Goal: Task Accomplishment & Management: Use online tool/utility

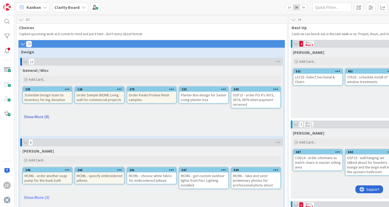
click at [39, 119] on link "Show More (8)" at bounding box center [151, 117] width 259 height 8
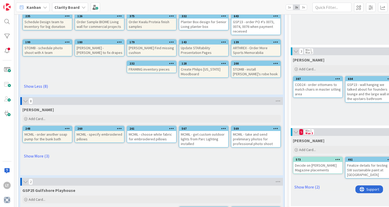
scroll to position [73, 0]
click at [41, 155] on link "Show More (3)" at bounding box center [151, 156] width 259 height 8
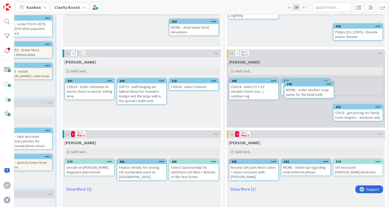
scroll to position [69, 230]
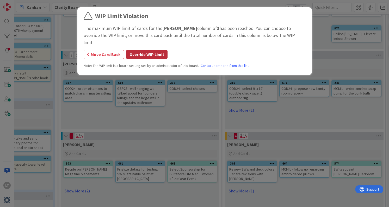
click at [136, 50] on button "Override WIP Limit" at bounding box center [146, 54] width 41 height 9
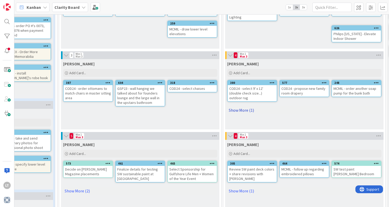
click at [237, 106] on link "Show More (1)" at bounding box center [304, 110] width 154 height 8
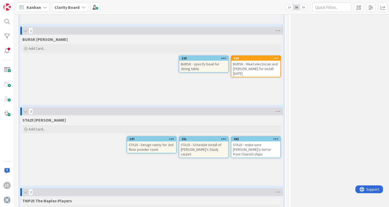
scroll to position [762, 0]
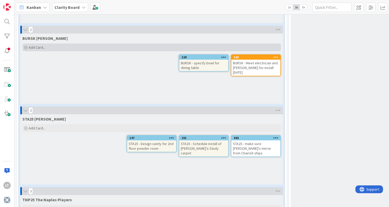
click at [42, 48] on span "Add Card..." at bounding box center [37, 47] width 17 height 5
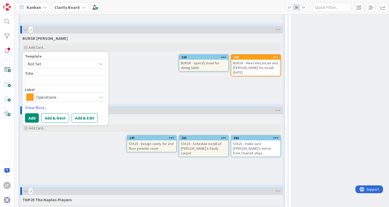
type textarea "x"
type textarea "B"
type textarea "x"
type textarea "BU"
type textarea "x"
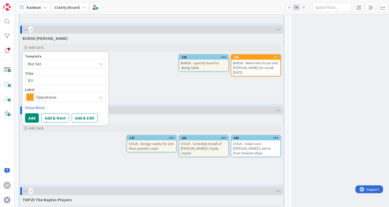
type textarea "BUR"
type textarea "x"
type textarea "BURS"
type textarea "x"
type textarea "BURSK"
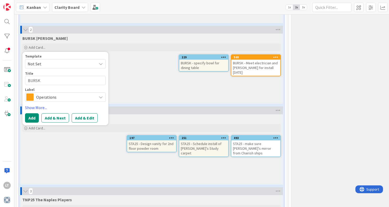
type textarea "x"
type textarea "BURSK"
type textarea "x"
type textarea "BURSK -"
type textarea "x"
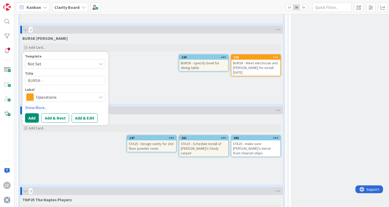
type textarea "BURSK -"
type textarea "x"
type textarea "BURSK - s"
type textarea "x"
type textarea "BURSK - se"
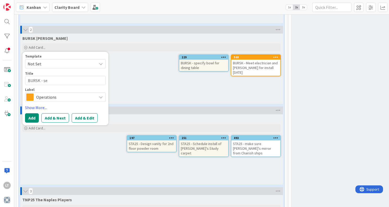
type textarea "x"
type textarea "BURSK - sen"
type textarea "x"
type textarea "BURSK - send"
type textarea "x"
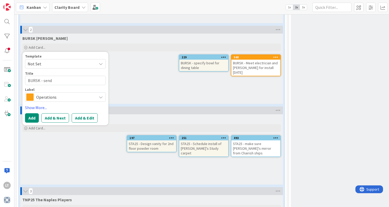
type textarea "BURSK - send"
type textarea "x"
type textarea "BURSK - send J"
type textarea "x"
type textarea "BURSK - send [PERSON_NAME]"
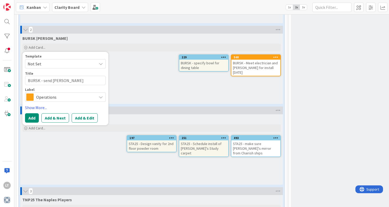
type textarea "x"
type textarea "BURSK - send Jan"
type textarea "x"
type textarea "BURSK - send [PERSON_NAME]"
type textarea "x"
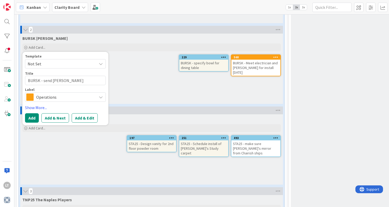
type textarea "BURSK - send [PERSON_NAME]"
type textarea "x"
type textarea "BURSK - send [PERSON_NAME]"
type textarea "x"
type textarea "BURSK - send [PERSON_NAME] ph"
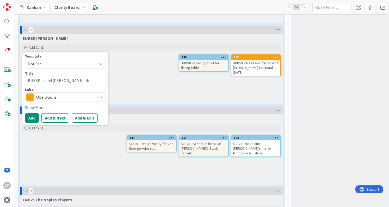
type textarea "x"
type textarea "BURSK - send [PERSON_NAME]"
type textarea "x"
type textarea "BURSK - send [PERSON_NAME]"
type textarea "x"
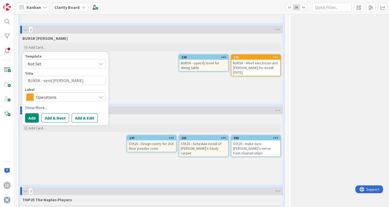
type textarea "BURSK - send [PERSON_NAME] photo"
type textarea "x"
type textarea "BURSK - send [PERSON_NAME] photos"
type textarea "x"
type textarea "BURSK - send [PERSON_NAME] photos"
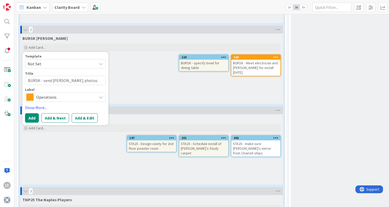
type textarea "x"
type textarea "BURSK - send [PERSON_NAME] photos a"
type textarea "x"
type textarea "BURSK - send [PERSON_NAME] photos af"
type textarea "x"
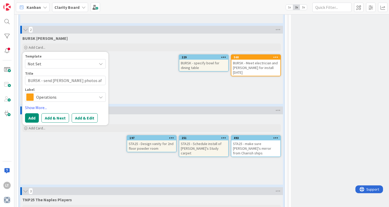
type textarea "BURSK - send [PERSON_NAME] photos afe"
type textarea "x"
type textarea "BURSK - send [PERSON_NAME] photos afet"
type textarea "x"
type textarea "BURSK - send [PERSON_NAME] photos afete"
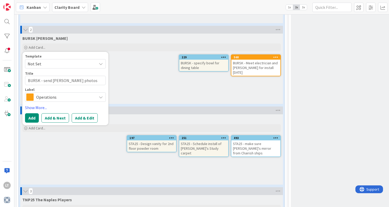
type textarea "x"
type textarea "BURSK - send [PERSON_NAME] photos afet"
type textarea "x"
type textarea "BURSK - send [PERSON_NAME] photos afe"
type textarea "x"
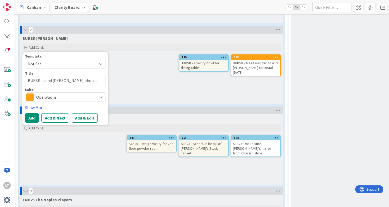
type textarea "BURSK - send [PERSON_NAME] photos af"
type textarea "x"
type textarea "BURSK - send [PERSON_NAME] photos aft"
type textarea "x"
type textarea "BURSK - send [PERSON_NAME] photos afte"
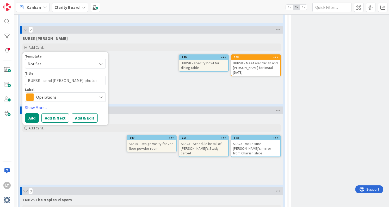
type textarea "x"
type textarea "BURSK - send [PERSON_NAME] photos after"
type textarea "x"
type textarea "BURSK - send [PERSON_NAME] photos after"
type textarea "x"
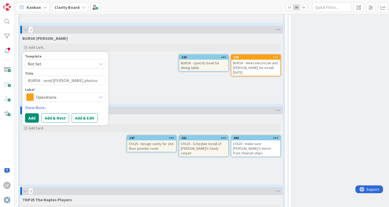
type textarea "BURSK - send [PERSON_NAME] photos after l"
type textarea "x"
type textarea "BURSK - send [PERSON_NAME] photos after li"
type textarea "x"
type textarea "BURSK - send [PERSON_NAME] photos after lig"
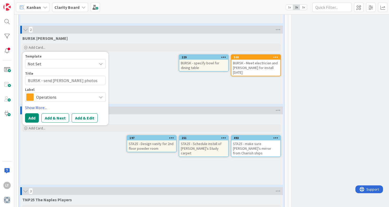
type textarea "x"
type textarea "BURSK - send [PERSON_NAME] photos after ligh"
type textarea "x"
type textarea "BURSK - send [PERSON_NAME] photos after light"
type textarea "x"
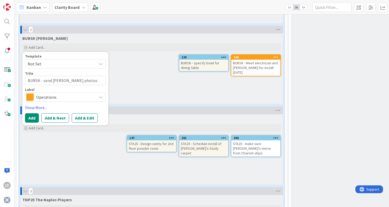
type textarea "BURSK - send [PERSON_NAME] photos after lighti"
type textarea "x"
type textarea "BURSK - send [PERSON_NAME] photos after lightin"
type textarea "x"
type textarea "BURSK - send [PERSON_NAME] photos after lighting"
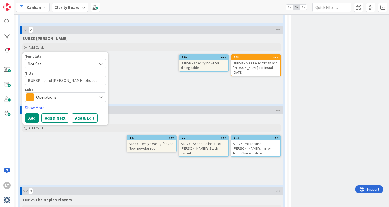
type textarea "x"
type textarea "BURSK - send [PERSON_NAME] photos after lighting/"
type textarea "x"
type textarea "BURSK - send [PERSON_NAME] photos after lighting/d"
type textarea "x"
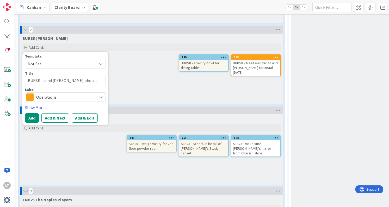
type textarea "BURSK - send [PERSON_NAME] photos after lighting/dr"
type textarea "x"
type textarea "BURSK - send [PERSON_NAME] photos after lighting/dra"
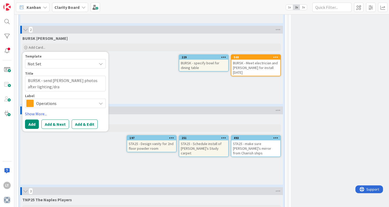
type textarea "x"
type textarea "BURSK - send [PERSON_NAME] photos after lighting/drap"
type textarea "x"
type textarea "BURSK - send [PERSON_NAME] photos after lighting/drape"
type textarea "x"
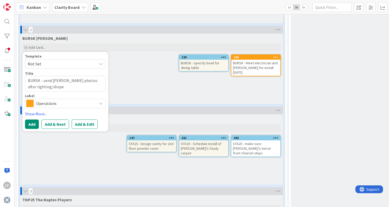
type textarea "BURSK - send [PERSON_NAME] photos after lighting/[PERSON_NAME]"
type textarea "x"
type textarea "BURSK - send [PERSON_NAME] photos after lighting/drapery"
type textarea "x"
type textarea "BURSK - send [PERSON_NAME] photos after lighting/drapery"
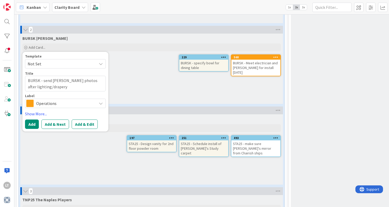
type textarea "x"
type textarea "BURSK - send [PERSON_NAME] photos after lighting/drapery i"
type textarea "x"
type textarea "BURSK - send [PERSON_NAME] photos after lighting/drapery in"
type textarea "x"
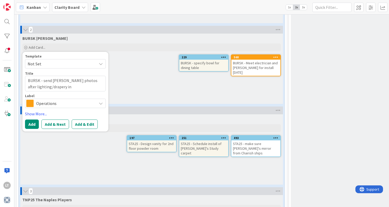
type textarea "BURSK - send [PERSON_NAME] photos after lighting/drapery ins"
type textarea "x"
type textarea "BURSK - send [PERSON_NAME] photos after lighting/drapery inst"
type textarea "x"
type textarea "BURSK - send [PERSON_NAME] photos after lighting/drapery insta"
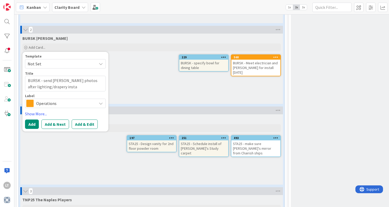
type textarea "x"
type textarea "BURSK - send [PERSON_NAME] photos after lighting/drapery instal"
type textarea "x"
type textarea "BURSK - send [PERSON_NAME] photos after lighting/drapery install"
click at [64, 99] on div "Operations" at bounding box center [65, 103] width 81 height 9
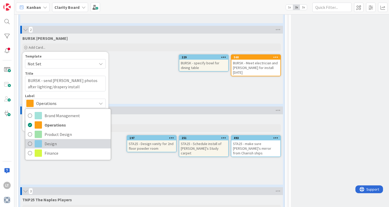
click at [34, 143] on link "Design" at bounding box center [68, 143] width 86 height 9
type textarea "x"
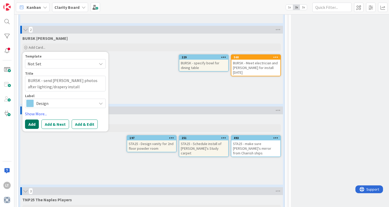
click at [29, 125] on button "Add" at bounding box center [32, 124] width 14 height 9
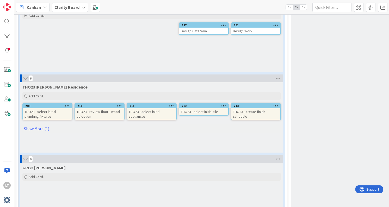
scroll to position [1037, 0]
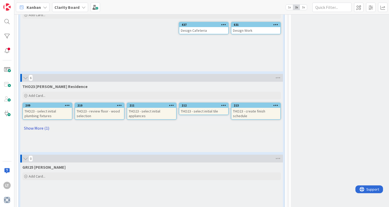
click at [39, 128] on link "Show More (1)" at bounding box center [151, 128] width 259 height 8
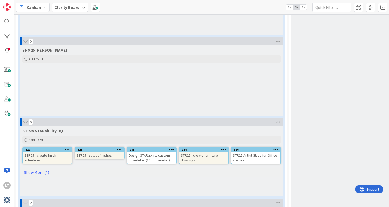
scroll to position [1242, 0]
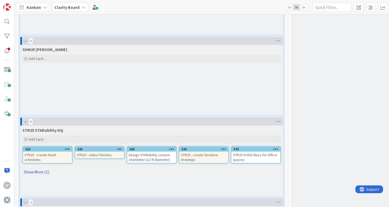
click at [31, 172] on link "Show More (1)" at bounding box center [151, 172] width 259 height 8
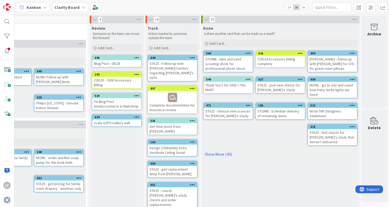
scroll to position [0, 528]
